Goal: Task Accomplishment & Management: Use online tool/utility

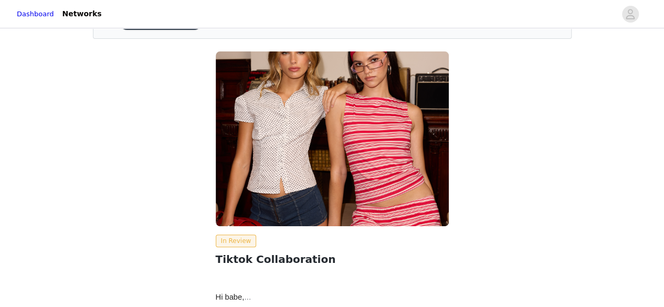
scroll to position [152, 0]
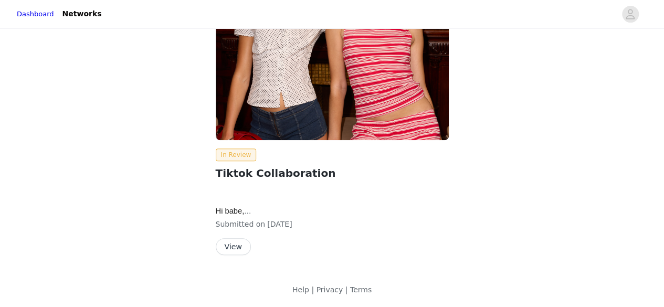
click at [221, 250] on button "View" at bounding box center [233, 246] width 35 height 17
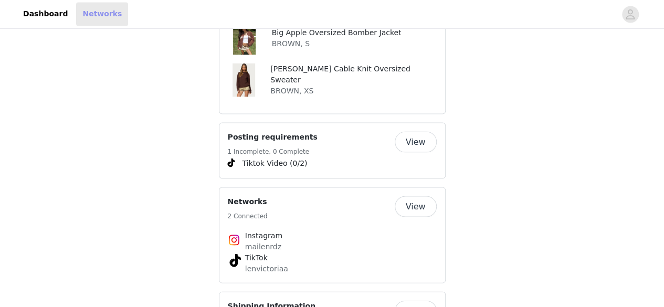
scroll to position [944, 0]
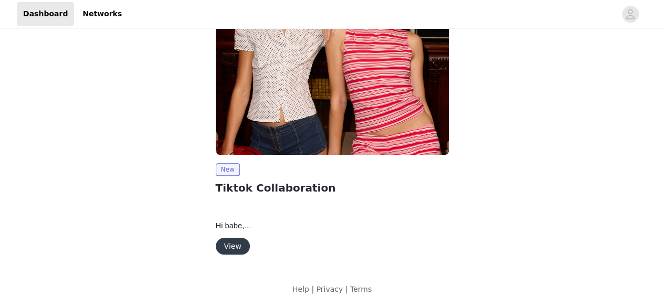
scroll to position [138, 0]
click at [230, 239] on button "View" at bounding box center [233, 246] width 34 height 17
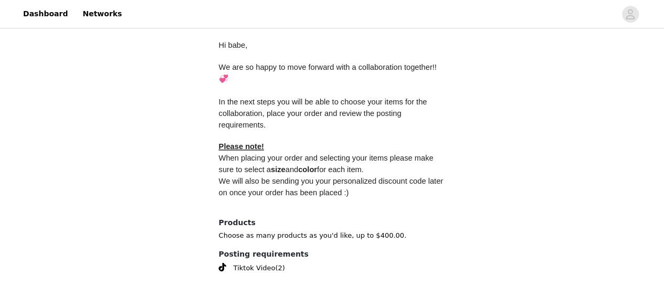
scroll to position [473, 0]
